Goal: Complete application form

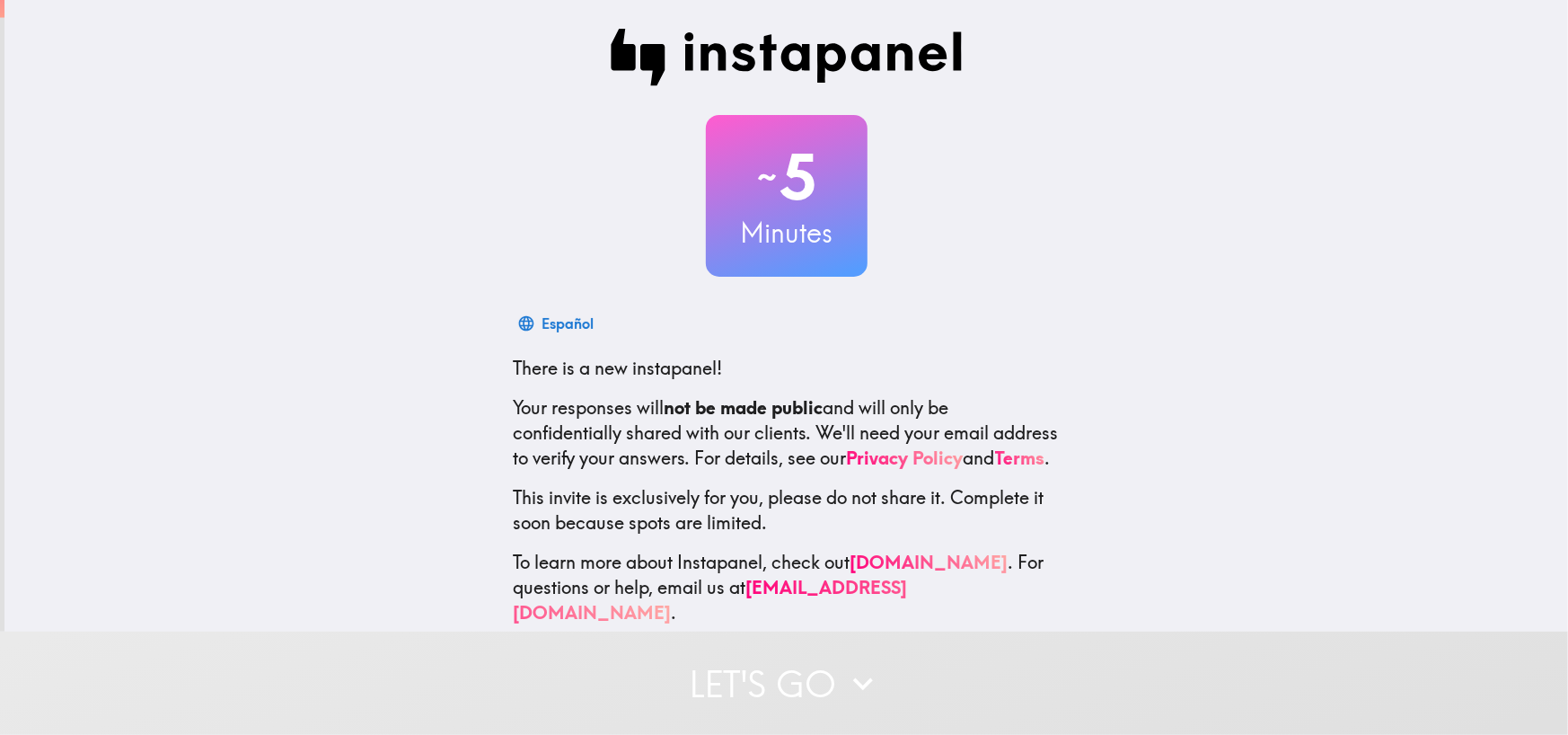
scroll to position [35, 0]
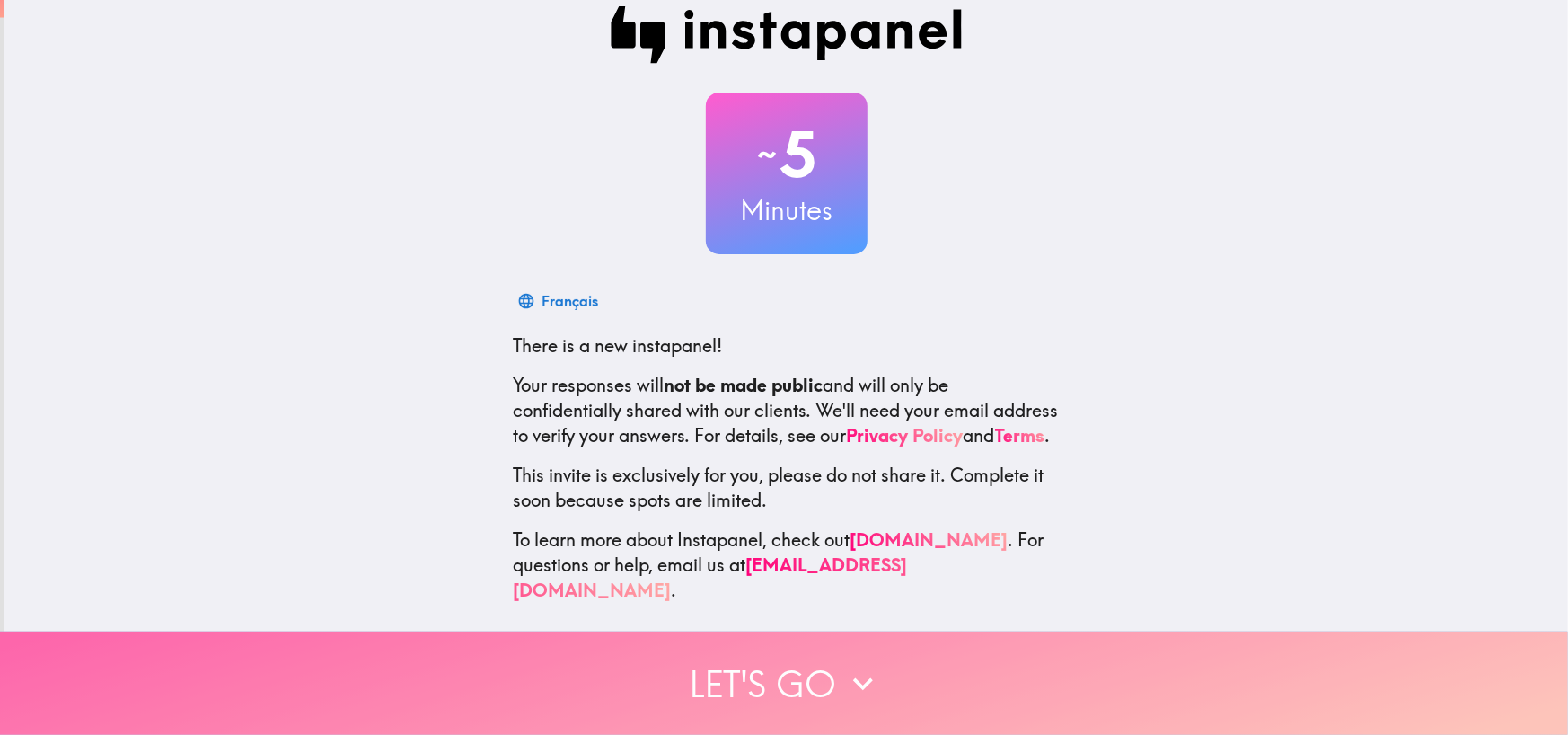
click at [789, 678] on button "Let's go" at bounding box center [784, 683] width 1568 height 103
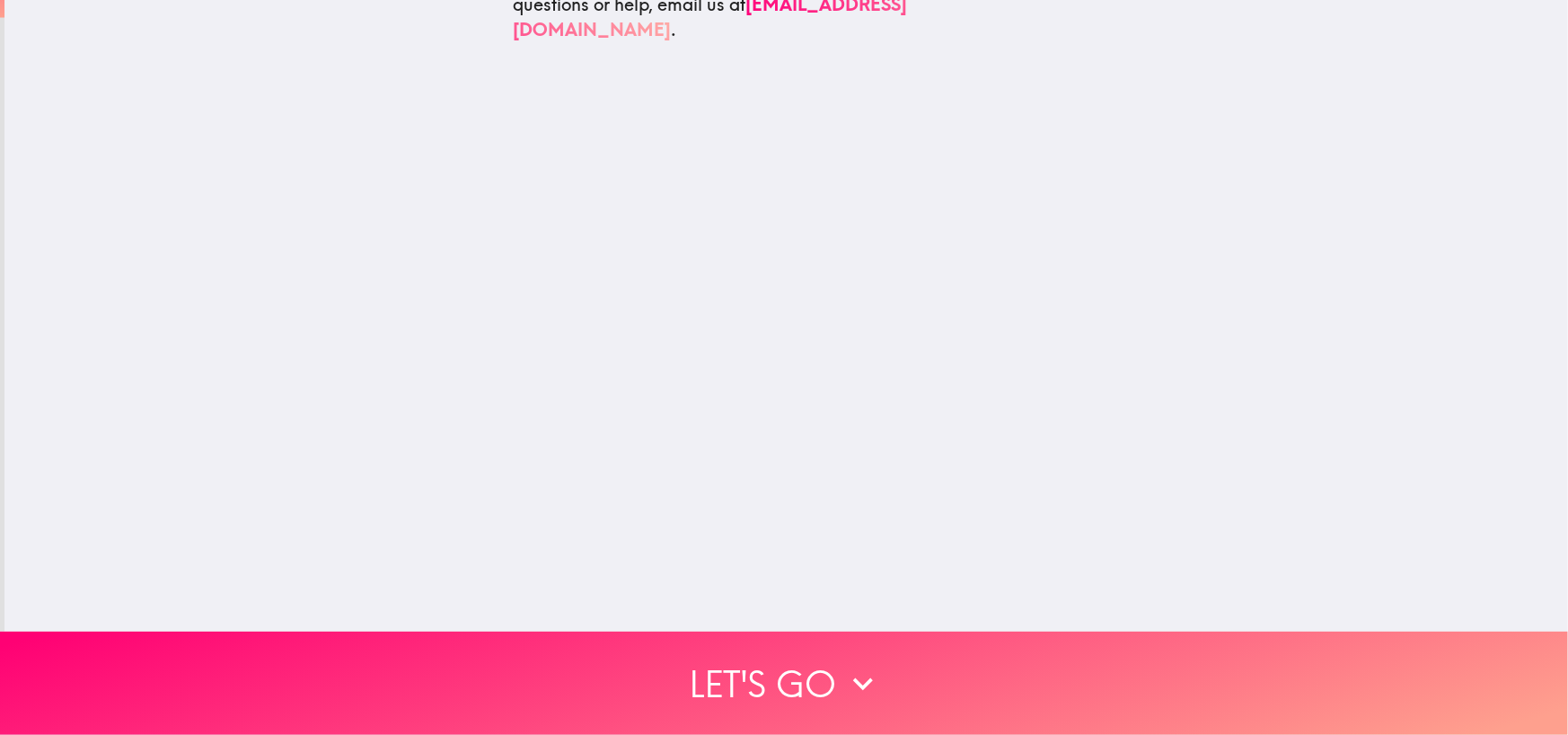
scroll to position [0, 0]
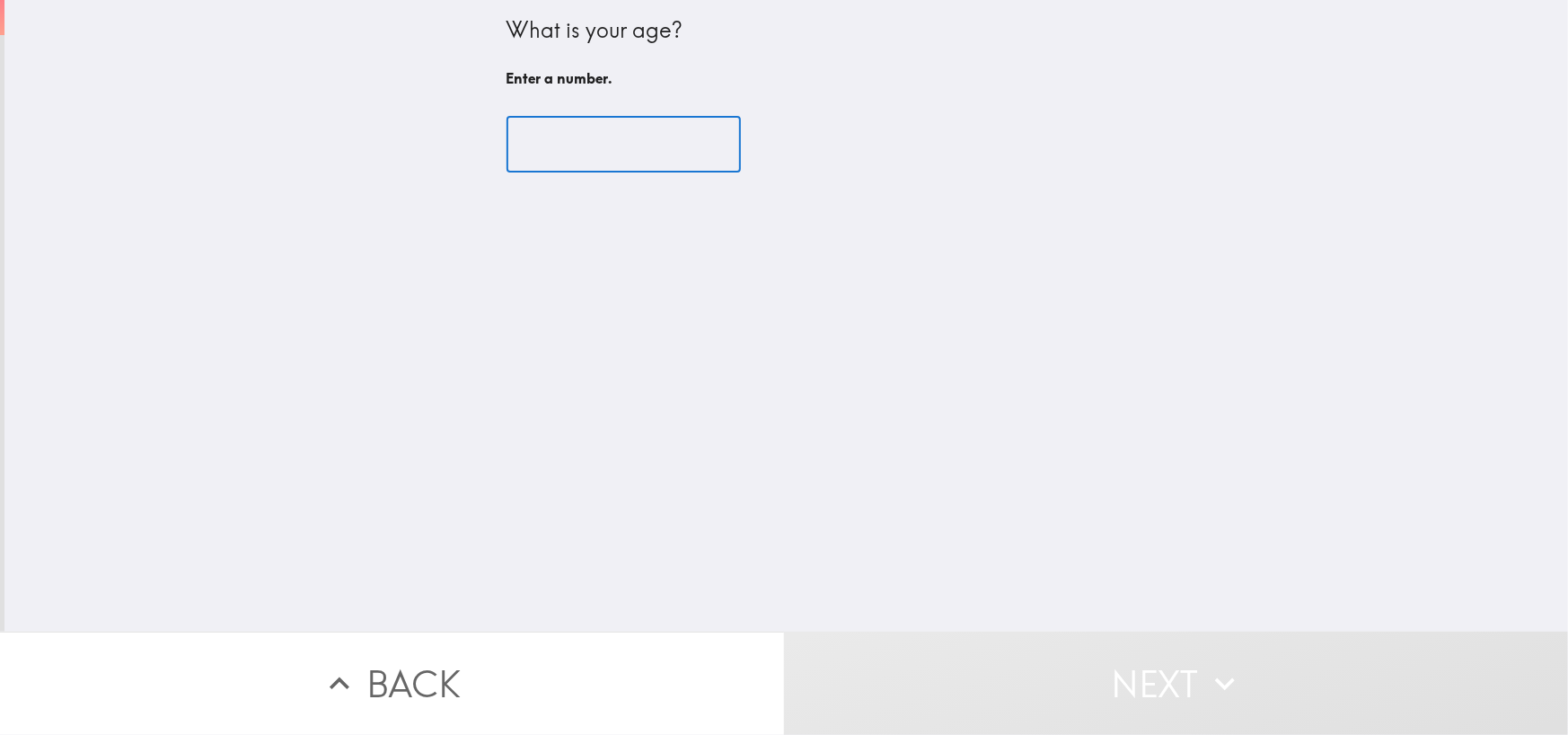
click at [549, 155] on input "number" at bounding box center [624, 144] width 235 height 56
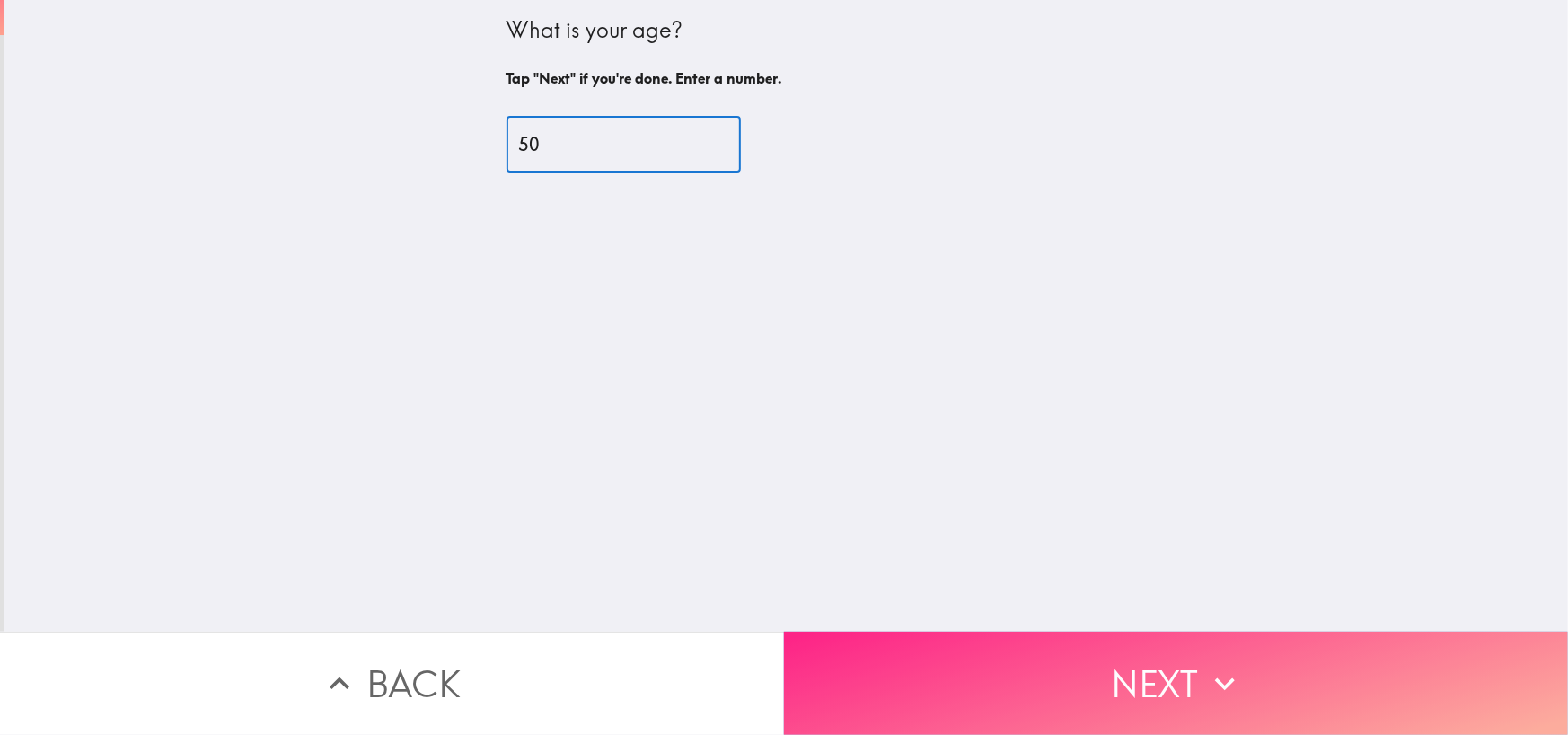
type input "50"
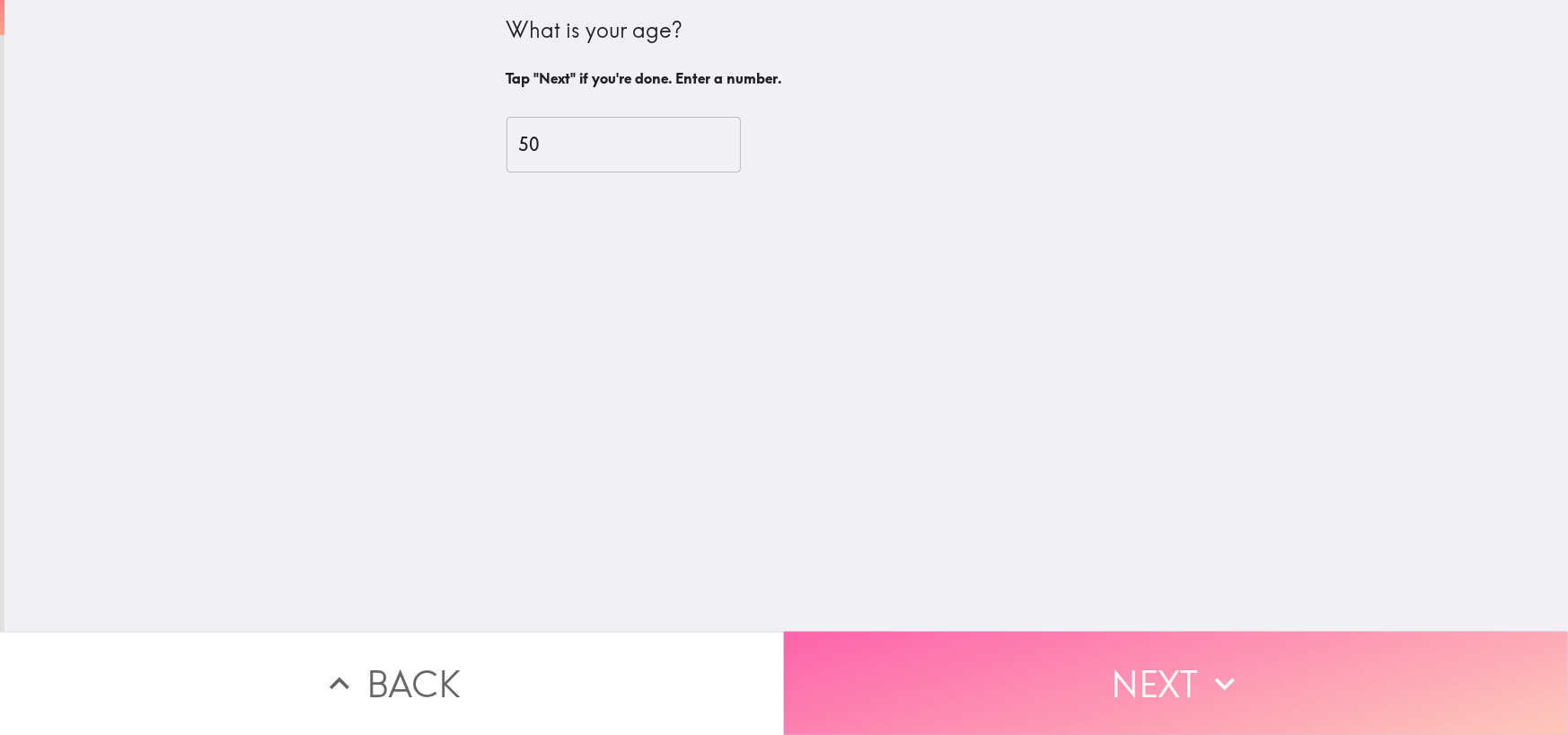
click at [1078, 681] on button "Next" at bounding box center [1176, 683] width 784 height 103
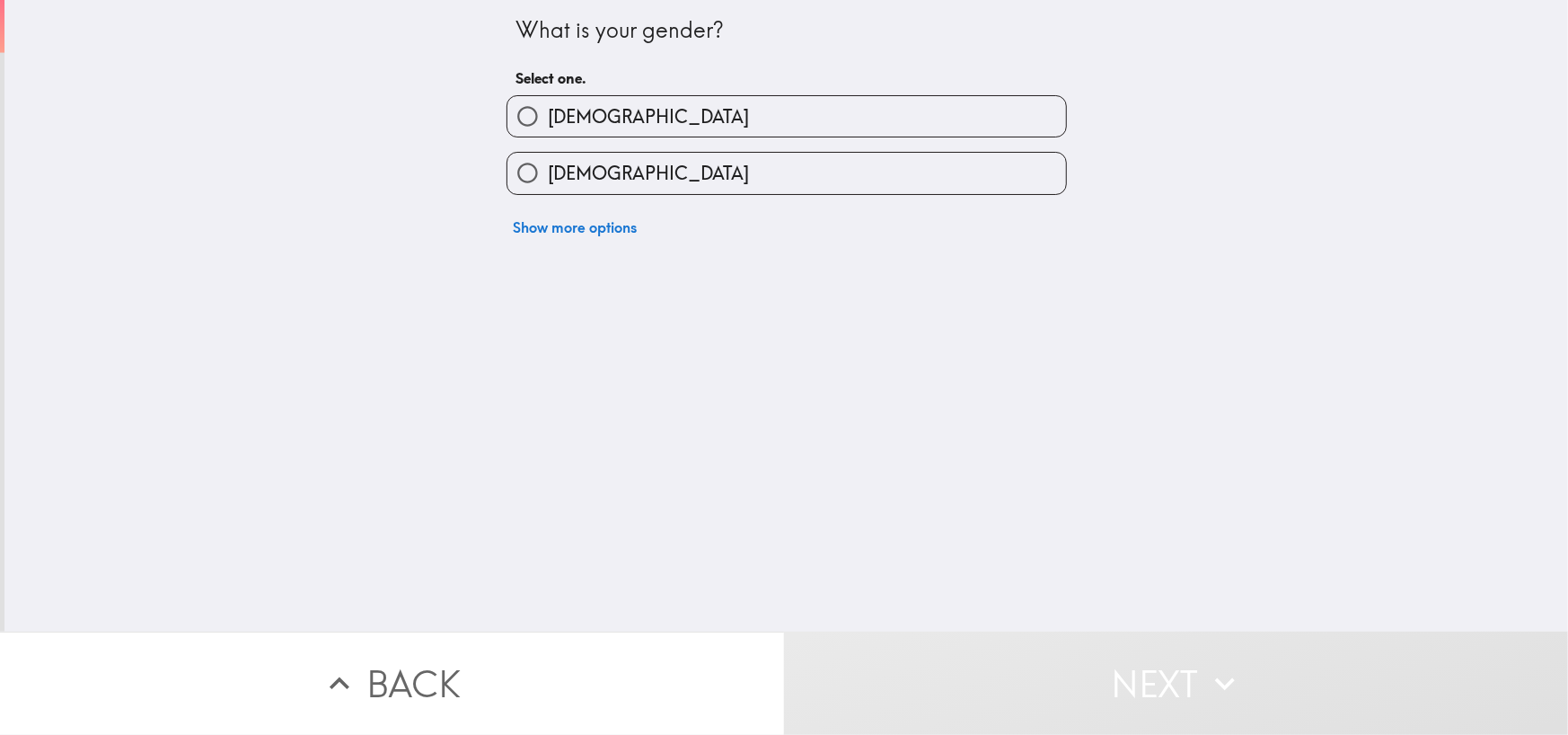
click at [658, 164] on label "[DEMOGRAPHIC_DATA]" at bounding box center [787, 172] width 559 height 41
click at [548, 164] on input "[DEMOGRAPHIC_DATA]" at bounding box center [527, 172] width 41 height 41
radio input "true"
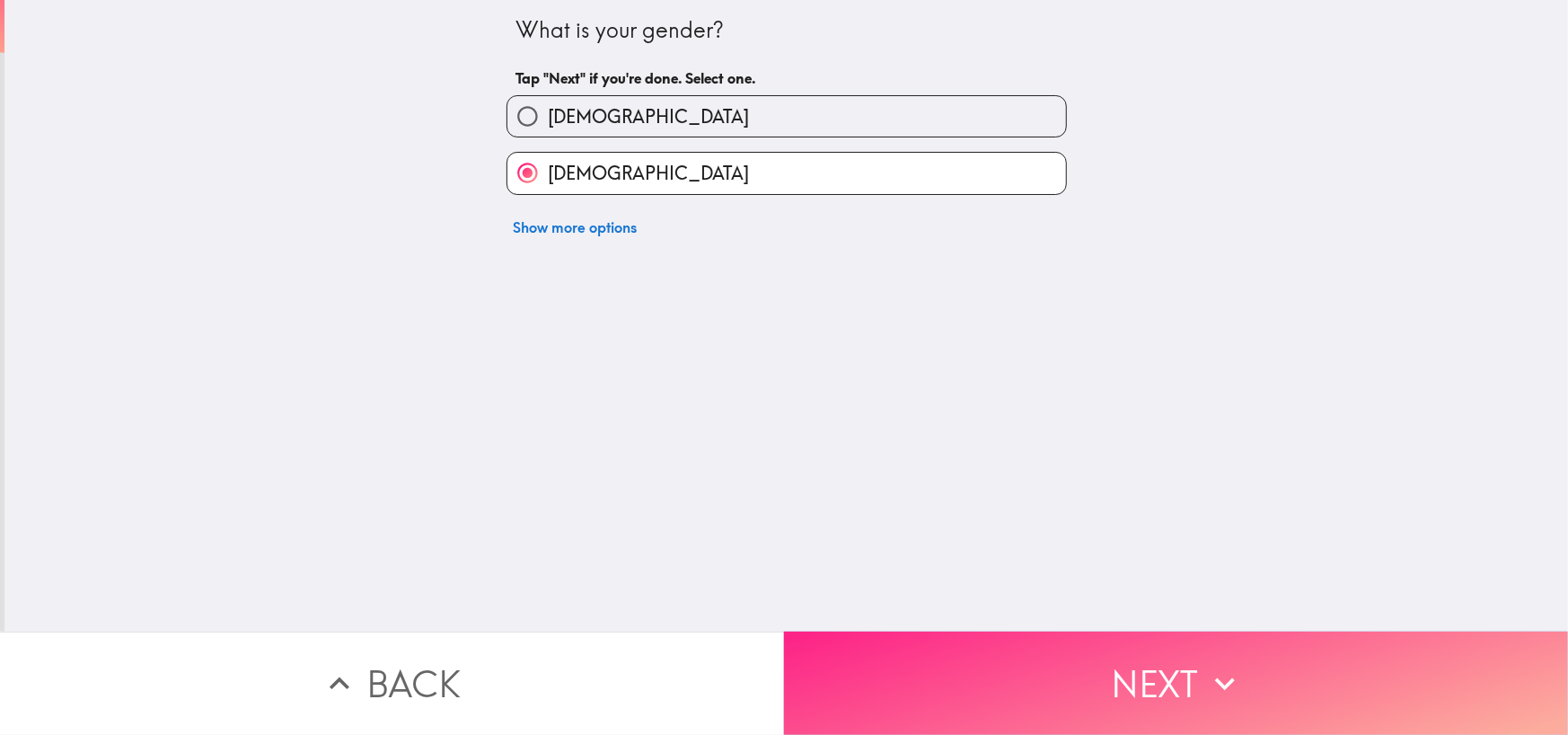
click at [1060, 696] on button "Next" at bounding box center [1176, 683] width 784 height 103
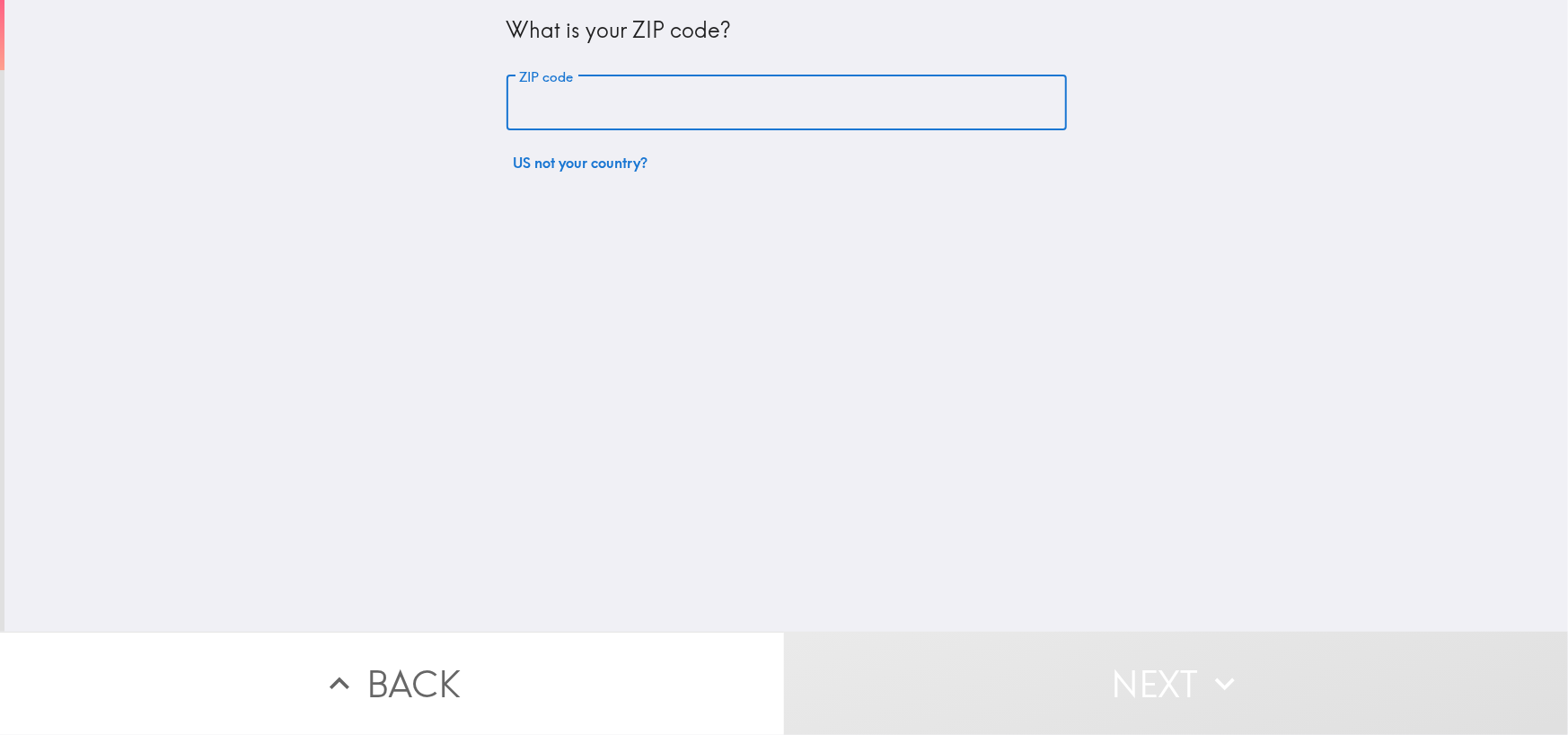
click at [671, 109] on input "ZIP code" at bounding box center [787, 103] width 561 height 56
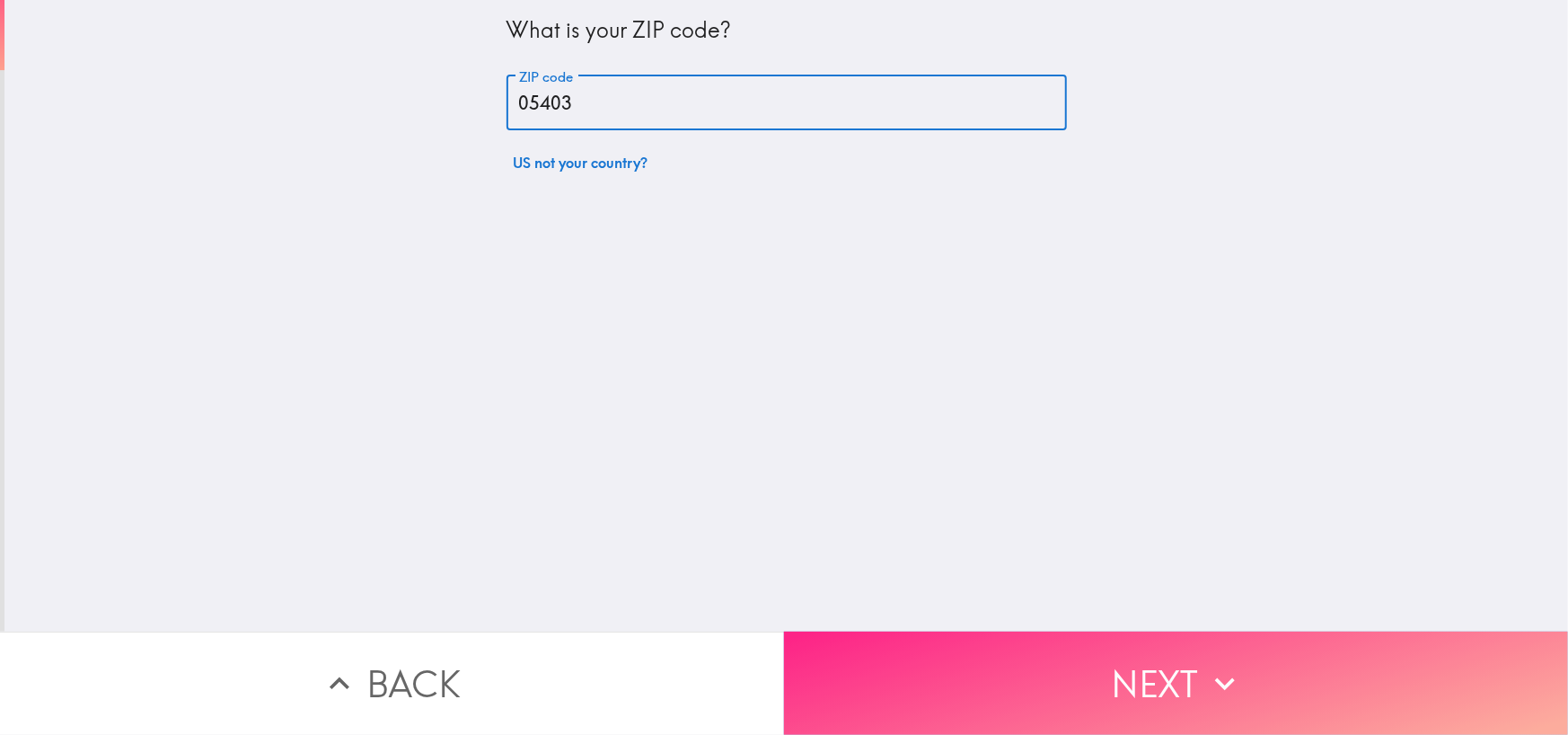
type input "05403"
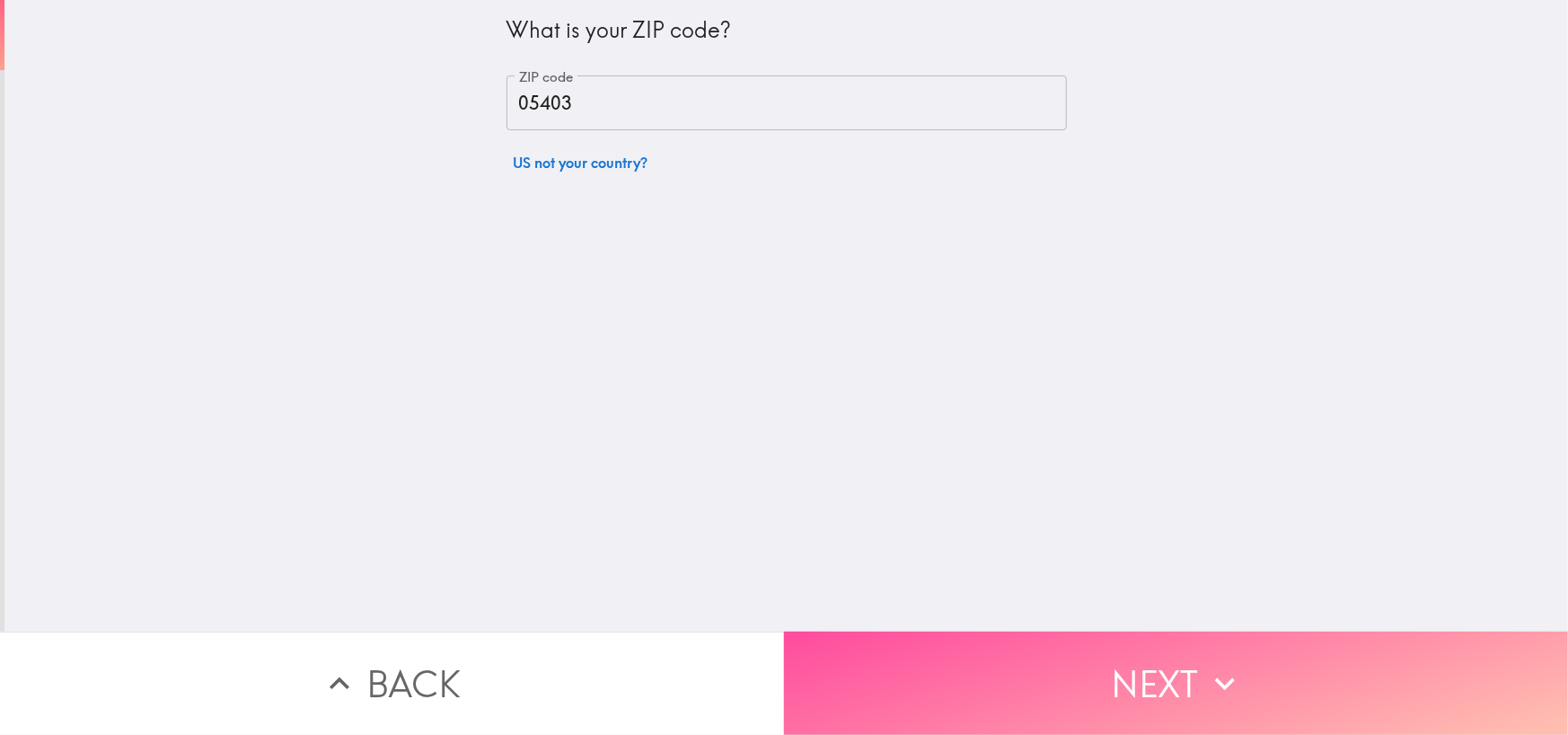
click at [1167, 690] on button "Next" at bounding box center [1176, 683] width 784 height 103
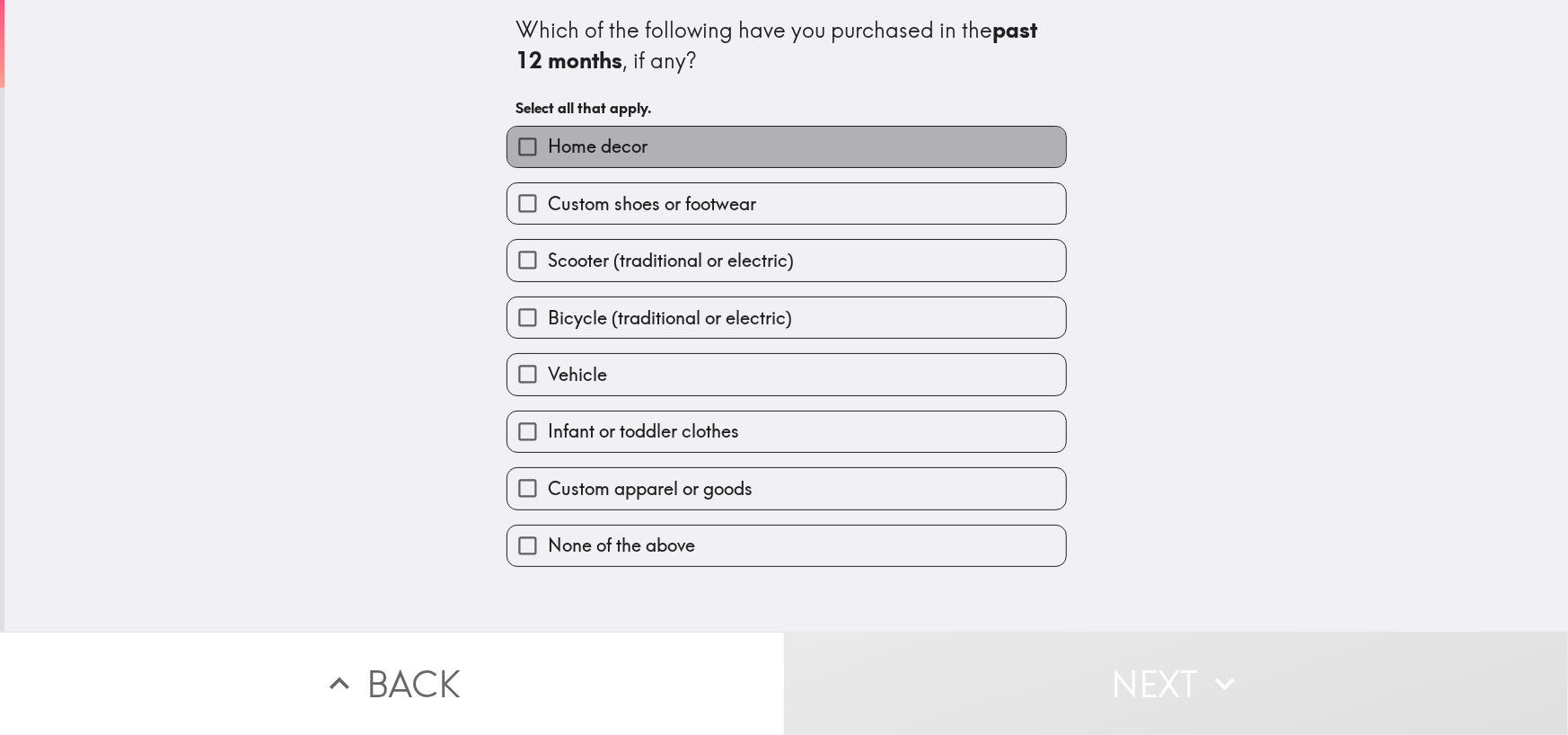
click at [650, 140] on label "Home decor" at bounding box center [787, 147] width 559 height 41
click at [548, 140] on input "Home decor" at bounding box center [527, 147] width 41 height 41
checkbox input "true"
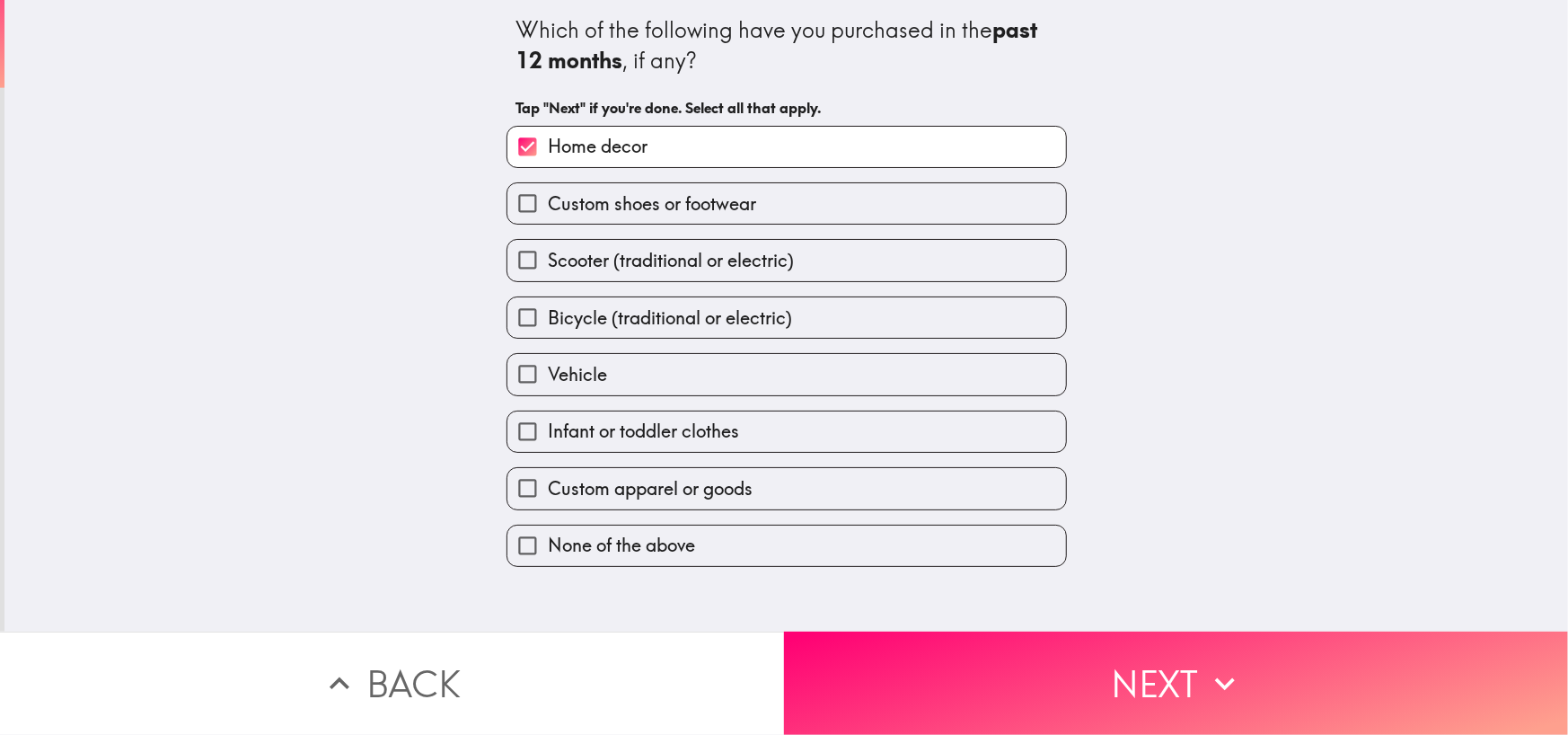
click at [641, 321] on span "Bicycle (traditional or electric)" at bounding box center [670, 317] width 244 height 26
click at [548, 321] on input "Bicycle (traditional or electric)" at bounding box center [527, 317] width 41 height 41
checkbox input "true"
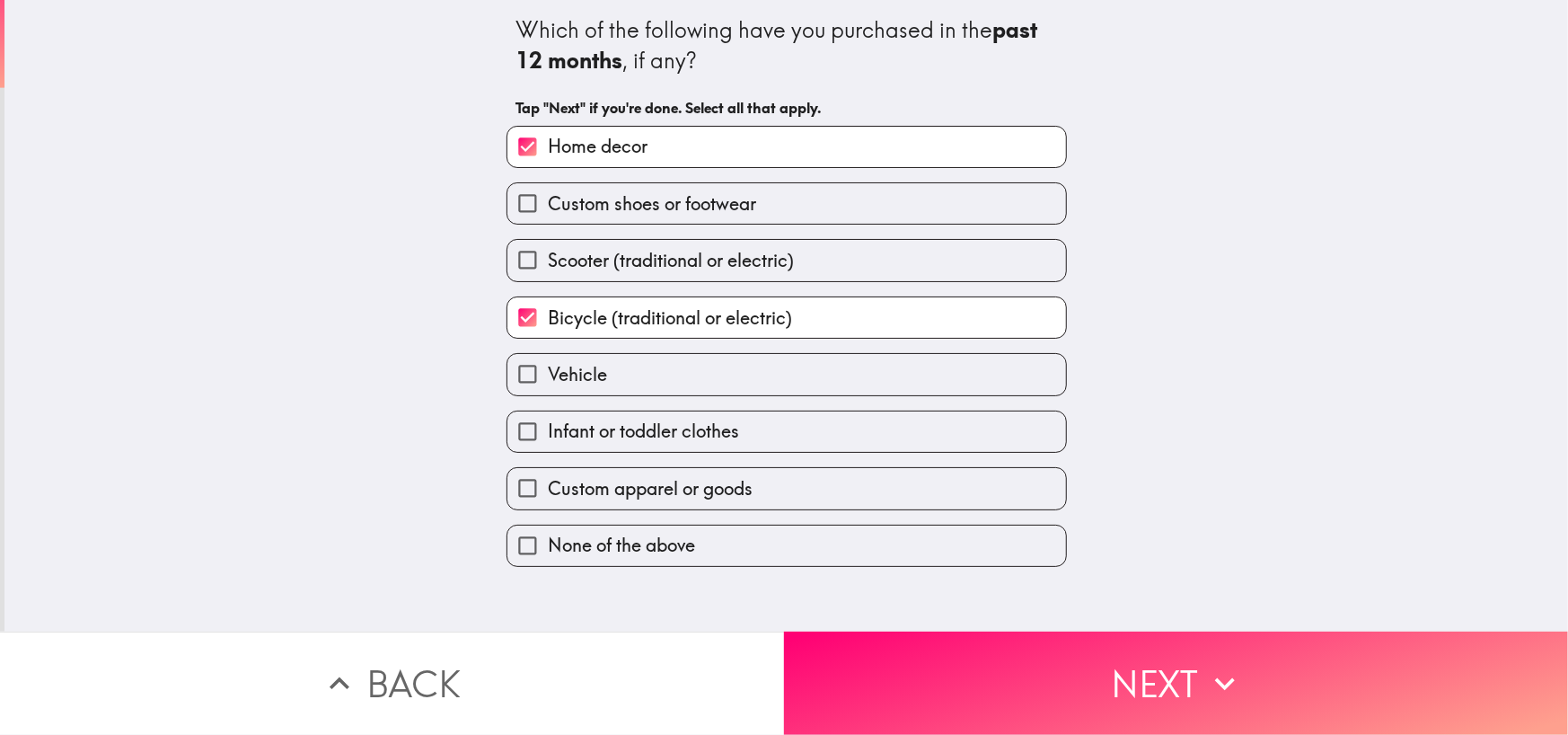
click at [630, 379] on label "Vehicle" at bounding box center [787, 374] width 559 height 41
click at [548, 379] on input "Vehicle" at bounding box center [527, 374] width 41 height 41
checkbox input "true"
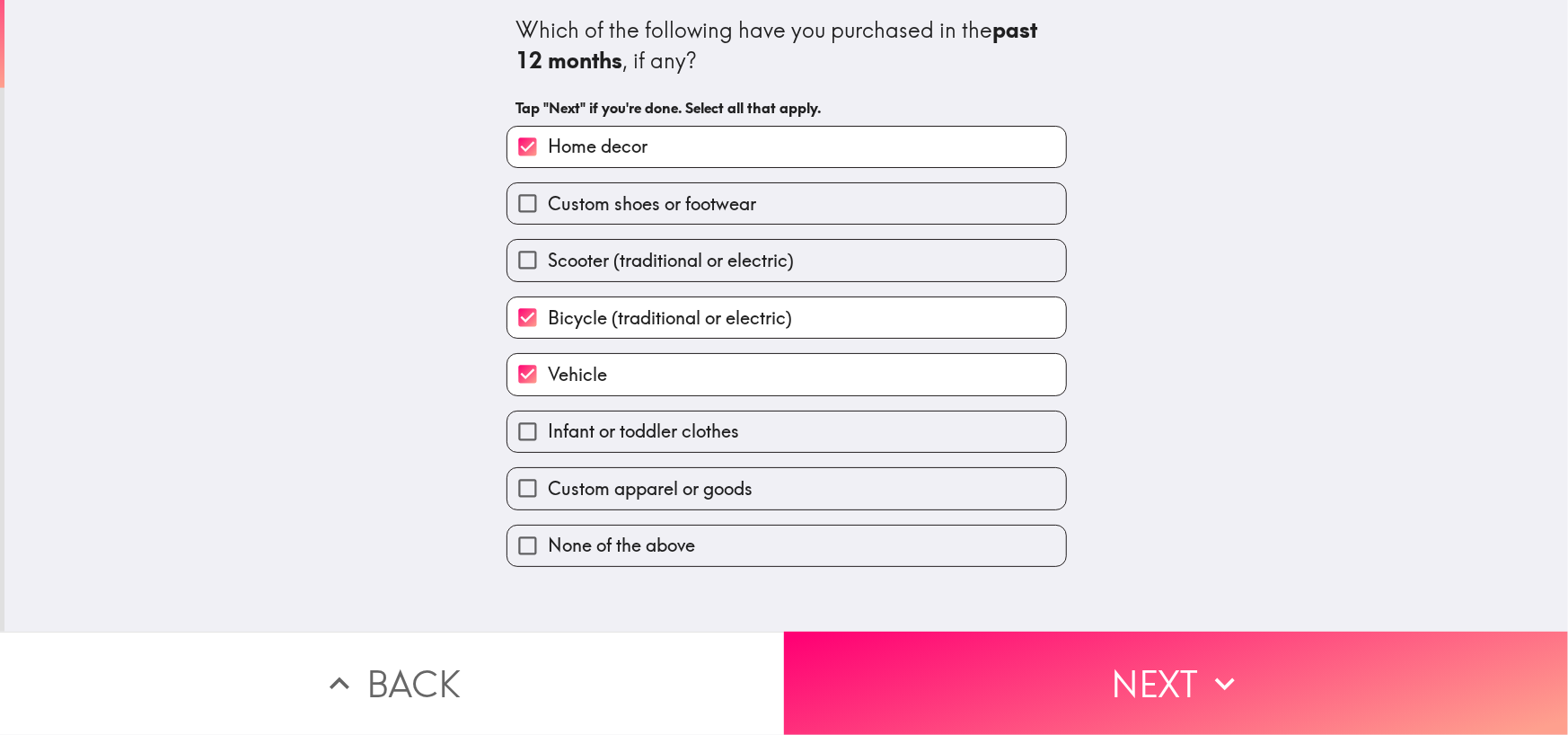
click at [626, 443] on label "Infant or toddler clothes" at bounding box center [787, 431] width 559 height 41
click at [548, 443] on input "Infant or toddler clothes" at bounding box center [527, 431] width 41 height 41
checkbox input "true"
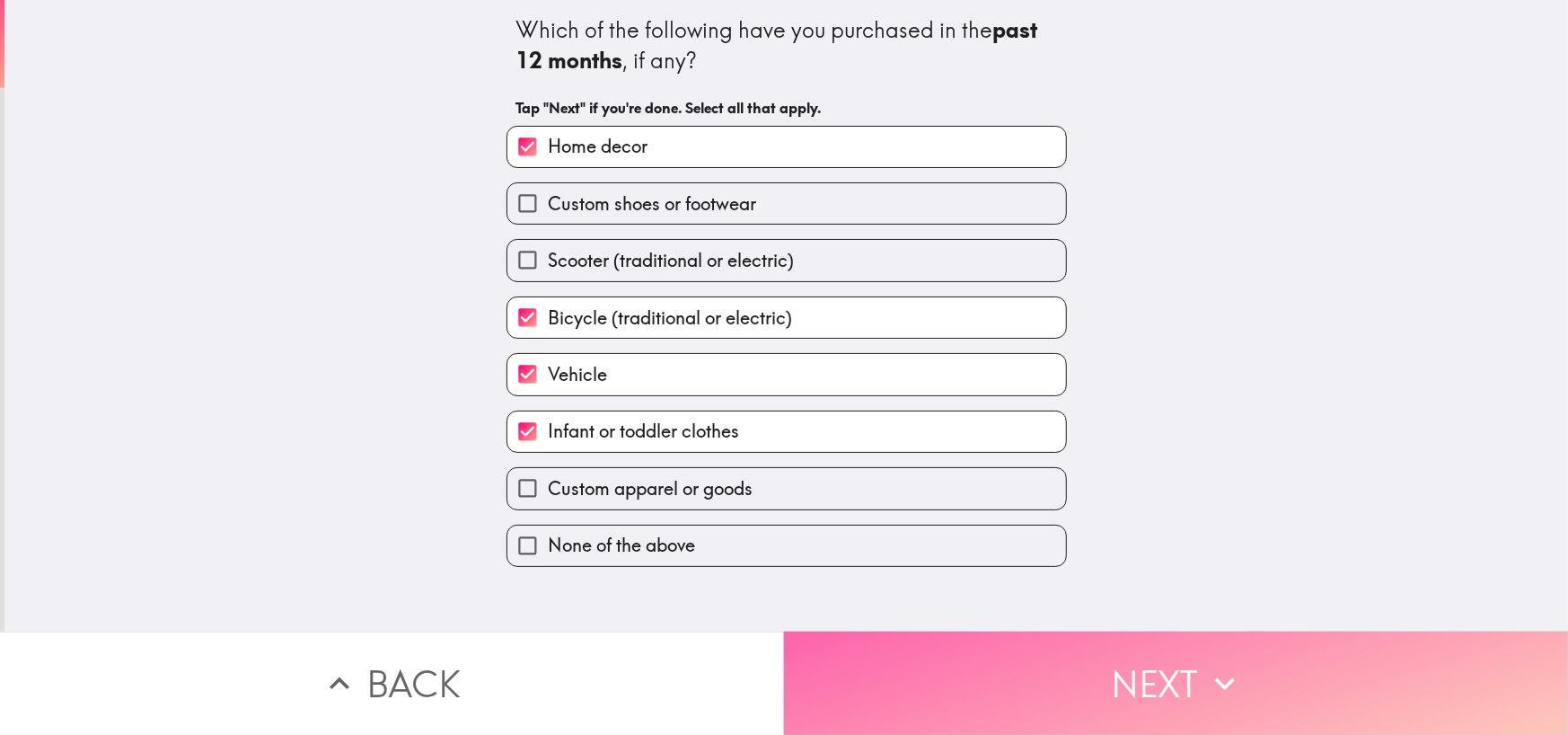
click at [982, 672] on button "Next" at bounding box center [1176, 683] width 784 height 103
